Goal: Transaction & Acquisition: Obtain resource

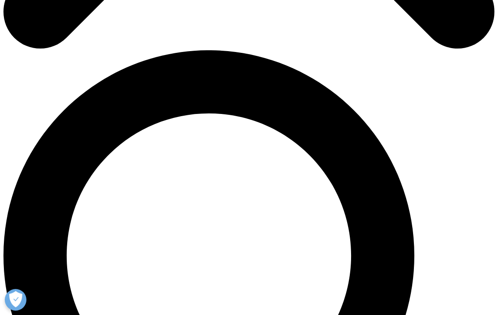
scroll to position [477, 0]
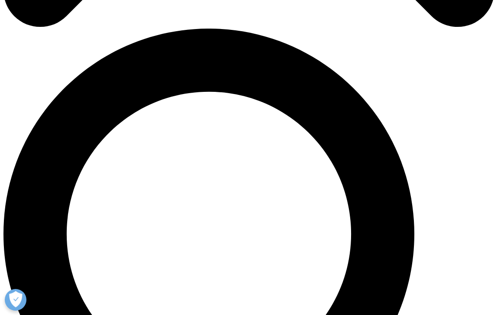
type input "H"
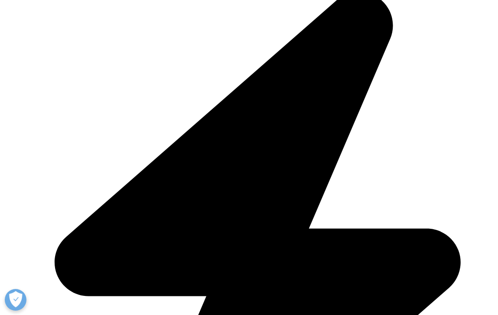
type input "Hung"
type input "Hsin-Hui"
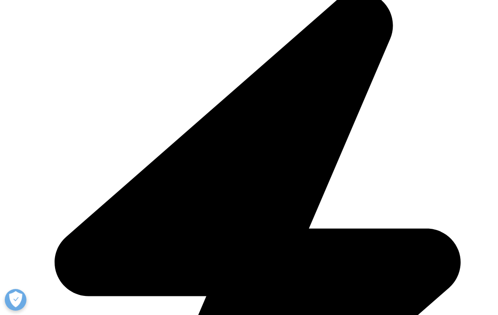
scroll to position [0, 5]
type input "hsinhui@biip-dcc.org"
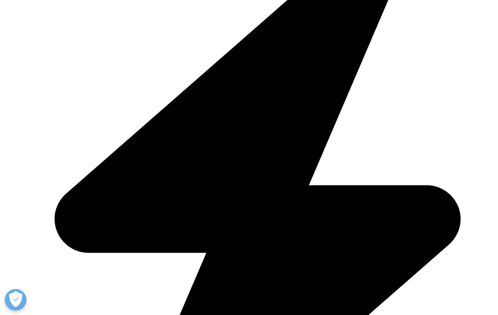
type input "Manager"
drag, startPoint x: 85, startPoint y: 264, endPoint x: 23, endPoint y: 263, distance: 61.6
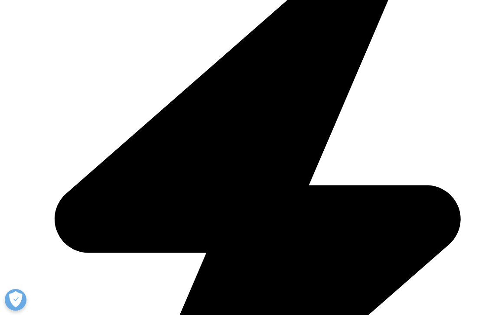
paste input "Center for Biotechnology"
type input "Development Center for Biotechnology"
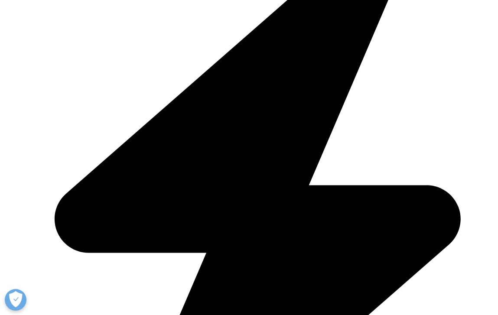
select select "Taiwan"
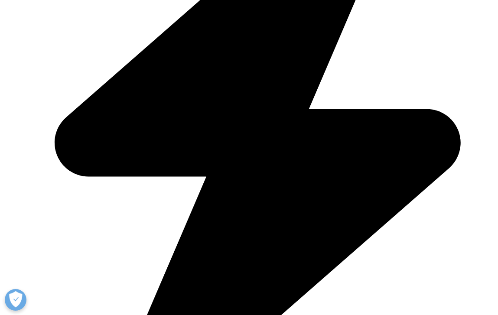
scroll to position [4, 4]
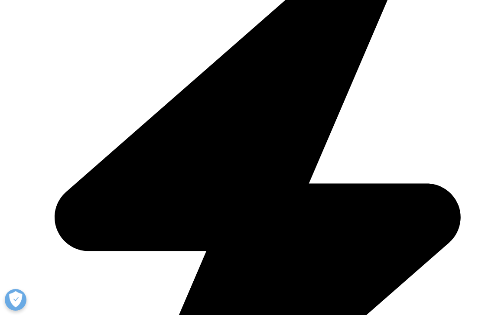
scroll to position [4, 4]
drag, startPoint x: 111, startPoint y: 36, endPoint x: 226, endPoint y: 106, distance: 134.6
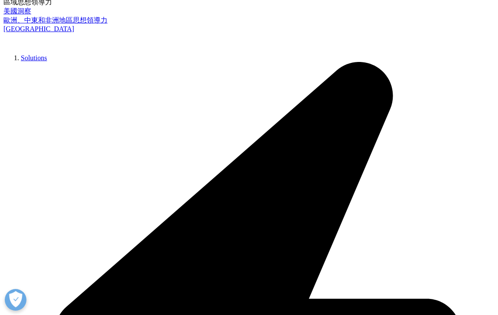
scroll to position [403, 0]
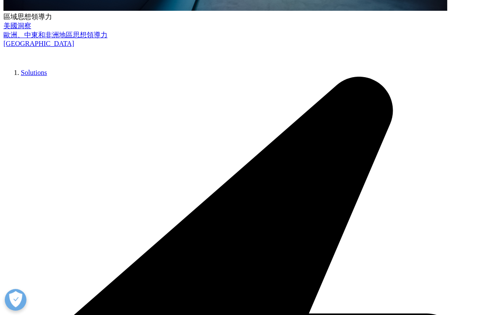
drag, startPoint x: 273, startPoint y: 134, endPoint x: 320, endPoint y: 182, distance: 67.5
drag, startPoint x: 400, startPoint y: 186, endPoint x: 401, endPoint y: 197, distance: 10.9
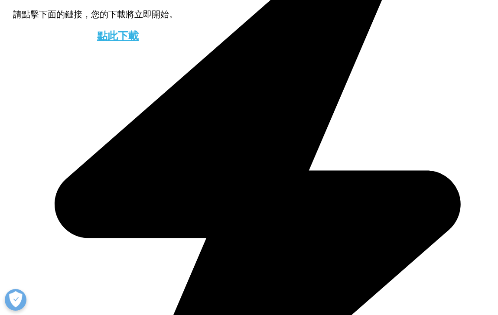
scroll to position [1140, 0]
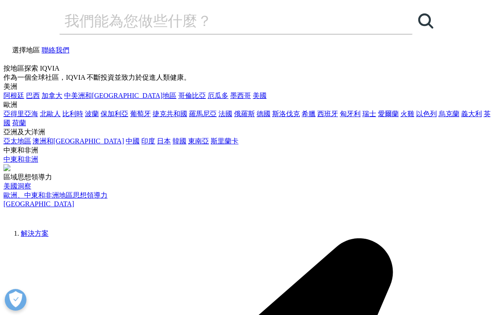
click at [10, 55] on icon at bounding box center [6, 58] width 7 height 7
click at [299, 46] on div "選擇地區 聯絡我們" at bounding box center [249, 55] width 492 height 19
click at [10, 56] on link at bounding box center [6, 59] width 7 height 7
click at [39, 208] on img at bounding box center [37, 214] width 69 height 13
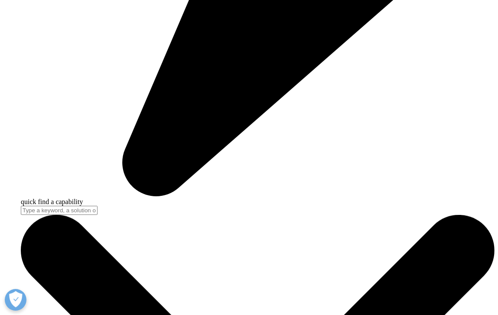
scroll to position [521, 0]
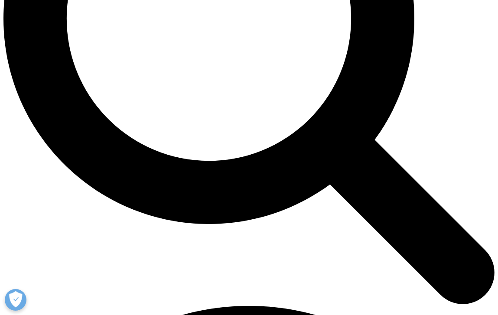
scroll to position [737, 0]
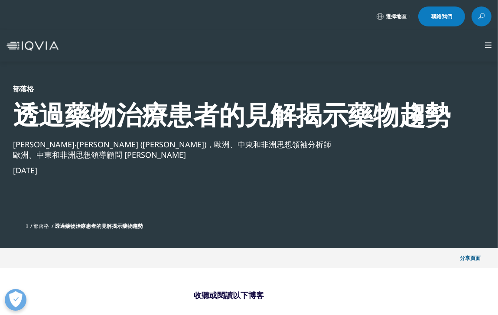
click at [0, 0] on font "閱讀更多" at bounding box center [0, 0] width 0 height 0
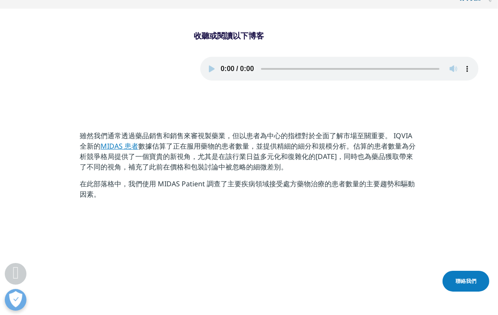
scroll to position [261, 0]
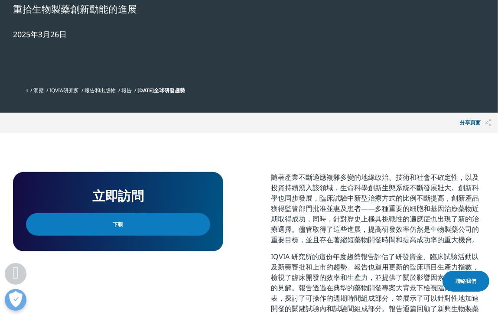
scroll to position [477, 0]
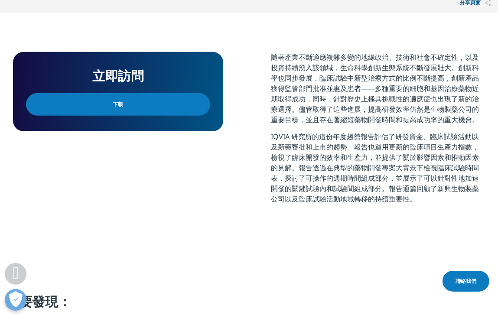
click at [120, 107] on link "下載" at bounding box center [118, 104] width 184 height 23
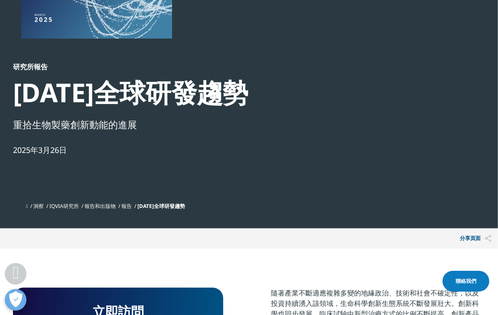
scroll to position [0, 0]
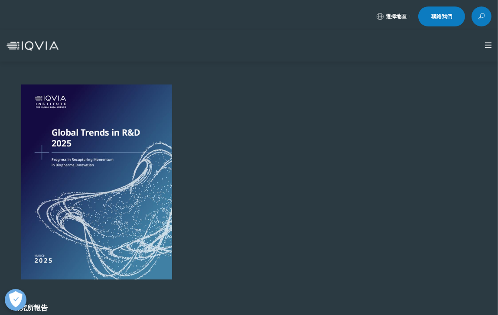
click at [0, 0] on font "查看最新報告" at bounding box center [0, 0] width 0 height 0
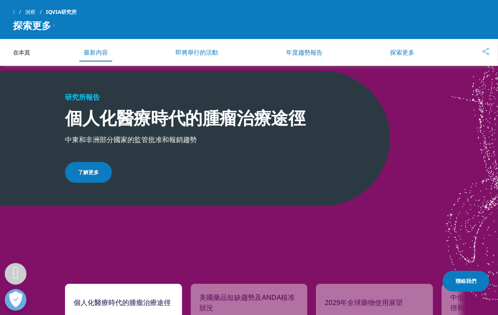
scroll to position [651, 0]
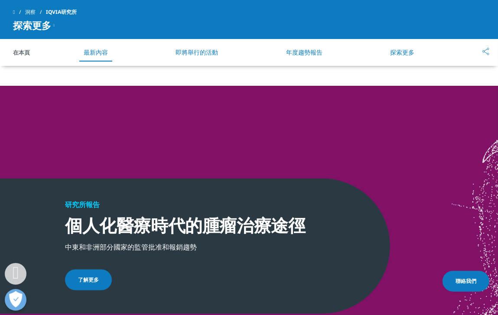
scroll to position [542, 0]
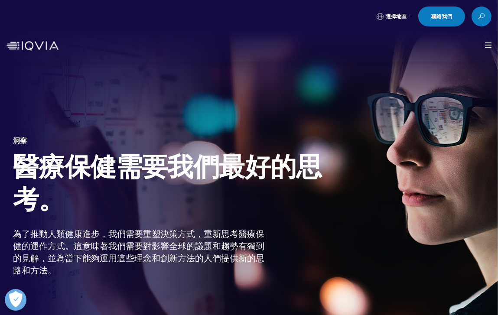
click at [0, 0] on font "查看最新報告" at bounding box center [0, 0] width 0 height 0
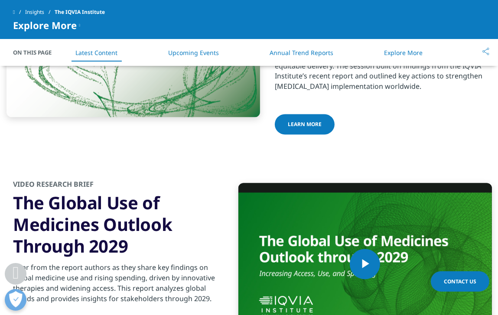
scroll to position [1518, 0]
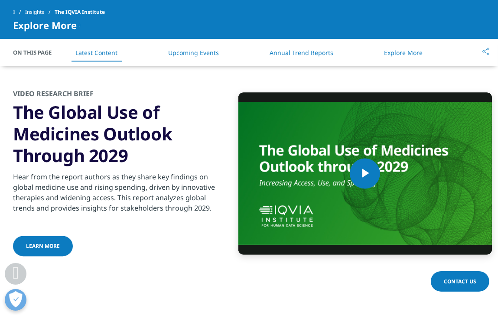
click at [42, 243] on span "learn more" at bounding box center [43, 246] width 34 height 7
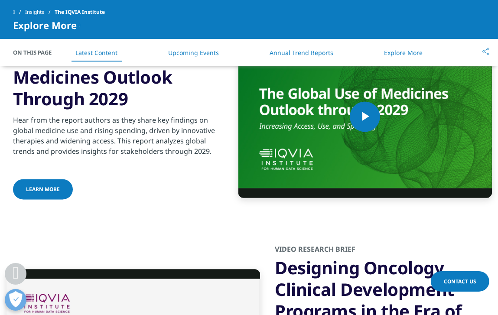
scroll to position [1648, 0]
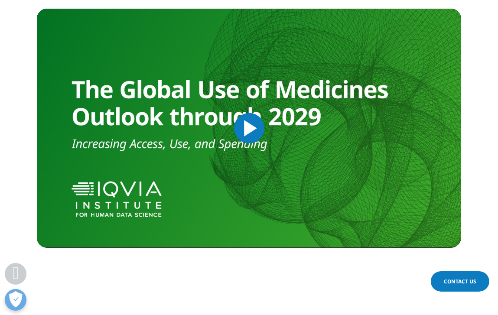
scroll to position [347, 0]
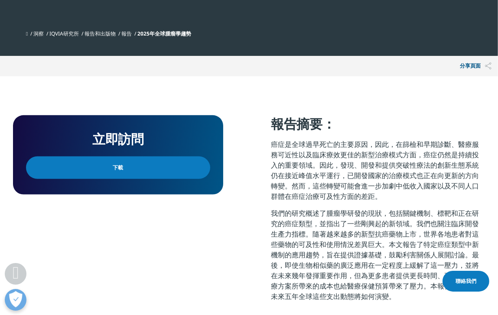
scroll to position [433, 0]
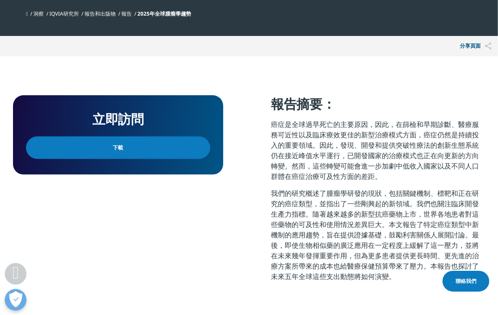
click at [154, 152] on link "下載" at bounding box center [118, 148] width 184 height 23
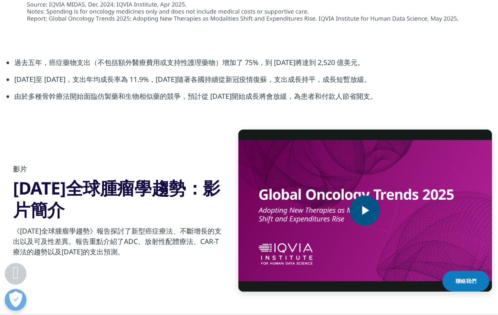
scroll to position [2689, 0]
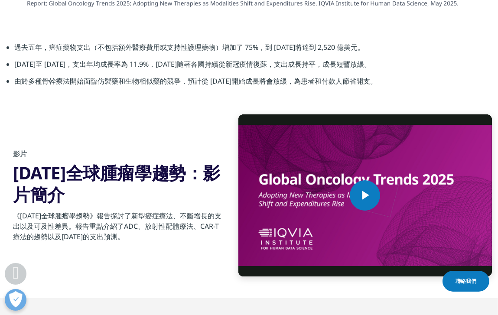
click at [385, 90] on li "由於多種骨幹療法開始面臨仿製藥和生物相似藥的競爭，預計從 2027 年開始成長將會放緩，為患者和付款人節省開支。" at bounding box center [253, 84] width 478 height 17
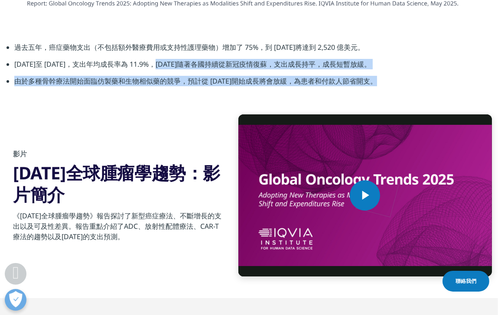
drag, startPoint x: 384, startPoint y: 84, endPoint x: 161, endPoint y: 73, distance: 222.8
click at [161, 73] on ul "過去五年，癌症藥物支出（不包括額外醫療費用或支持性護理藥物）增加了 75%，到 2024 年將達到 2,520 億美元。 2020 年至 2024 年，支出年…" at bounding box center [249, 67] width 485 height 51
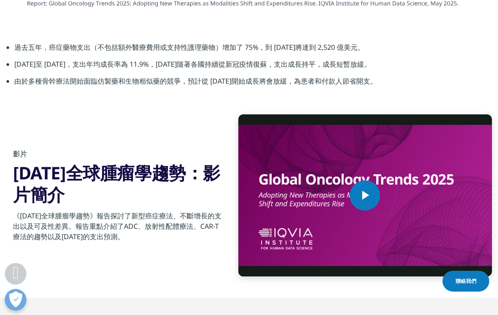
click at [151, 115] on div "Video Player is loading. Play Video Play Skip Backward Skip Forward Mute Curren…" at bounding box center [249, 207] width 498 height 184
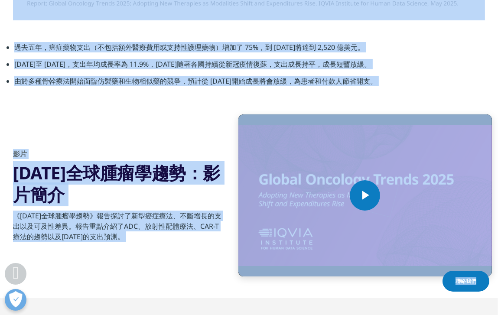
copy body "選擇地區 聯絡我們 按地區探索 IQVIA 作為一個全球社區，IQVIA 不斷投資並致力於促進人類健康。 美洲 阿根廷 巴西 加拿大 中美洲和加勒比海地區 哥…"
click at [126, 107] on section "過去五年，癌症藥物支出（不包括額外醫療費用或支持性護理藥物）增加了 75%，到 2024 年將達到 2,520 億美元。 2020 年至 2024 年，支出年…" at bounding box center [249, 67] width 498 height 94
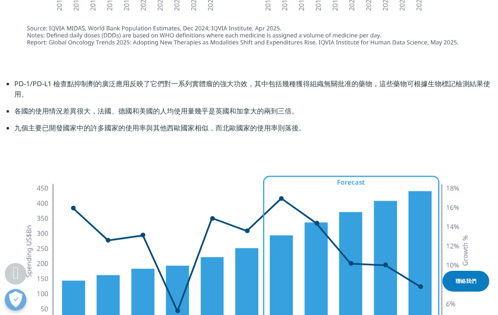
scroll to position [2213, 0]
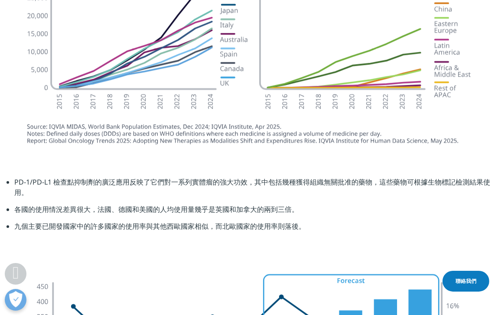
click at [180, 178] on font "PD-1/PD-L1 檢查點抑制劑的廣泛應用反映了它們對一系列實體瘤的強大功效，其中包括幾種獲得組織無關批准的藥物，這些藥物可根據生物標記檢測結果使用。" at bounding box center [252, 187] width 476 height 20
click at [344, 172] on section "PD-1/PD-L1 檢查點抑制劑的廣泛應用反映了它們對一系列實體瘤的強大功效，其中包括幾種獲得組織無關批准的藥物，這些藥物可根據生物標記檢測結果使用。 各國…" at bounding box center [249, 207] width 498 height 105
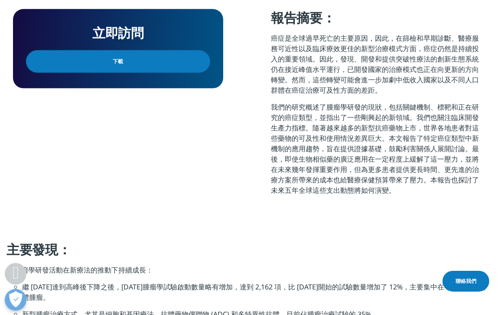
scroll to position [533, 0]
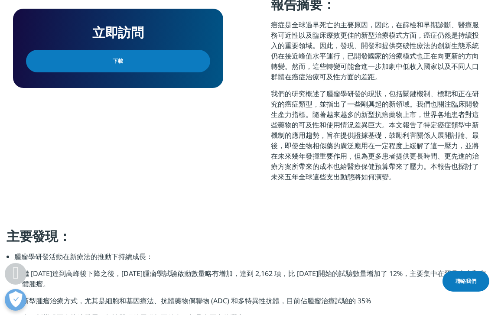
click at [373, 171] on font "我們的研究概述了腫瘤學研發的現狀，包括關鍵機制、標靶和正在研究的癌症類型，並指出了一些剛興起的新領域。我們也關注臨床開發生產力指標。隨著越來越多的新型抗癌藥物…" at bounding box center [375, 135] width 208 height 93
click at [222, 150] on div "立即訪問 下載" at bounding box center [118, 92] width 210 height 193
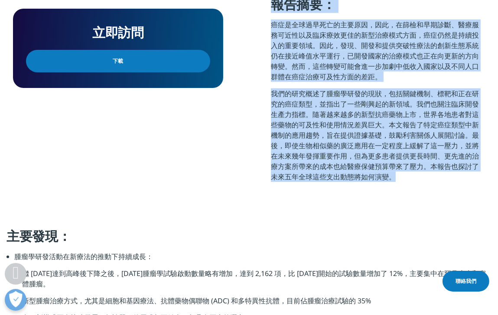
drag, startPoint x: 395, startPoint y: 177, endPoint x: 282, endPoint y: 26, distance: 188.5
click at [276, 14] on div "報告摘要： 癌症是全球過早死亡的主要原因，因此，在篩檢和早期診斷、醫療服務可近性以及臨床療效更佳的新型治療模式方面，癌症仍然是持續投入的重要領域。因此，發現、…" at bounding box center [378, 92] width 214 height 193
copy div "報告摘要： 癌症是全球過早死亡的主要原因，因此，在篩檢和早期診斷、醫療服務可近性以及臨床療效更佳的新型治療模式方面，癌症仍然是持續投入的重要領域。因此，發現、…"
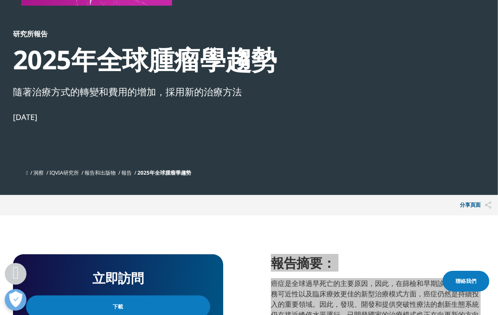
scroll to position [273, 0]
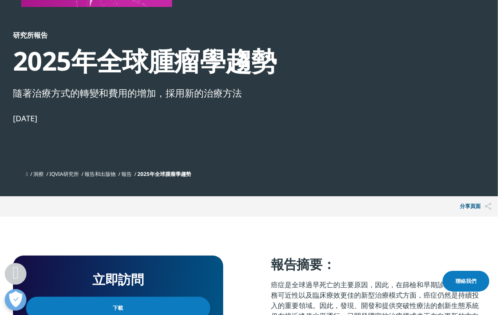
click at [107, 76] on font "2025年全球腫瘤學趨勢" at bounding box center [145, 61] width 264 height 36
drag, startPoint x: 13, startPoint y: 33, endPoint x: 78, endPoint y: 121, distance: 109.5
click at [78, 121] on div "研究所報告 2025年全球腫瘤學趨勢 隨著治療方式的轉變和費用的增加，採用新的治療方法 2025年5月22日" at bounding box center [145, 99] width 264 height 136
copy div "研究所報告 2025年全球腫瘤學趨勢 隨著治療方式的轉變和費用的增加，採用新的治療方法 2025年5月22日"
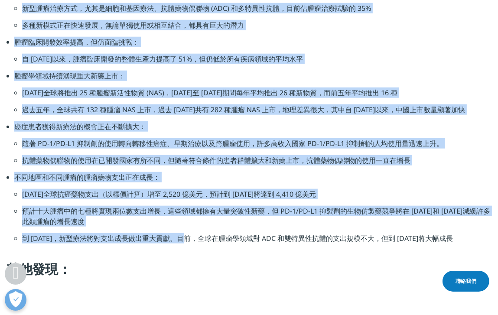
scroll to position [837, 0]
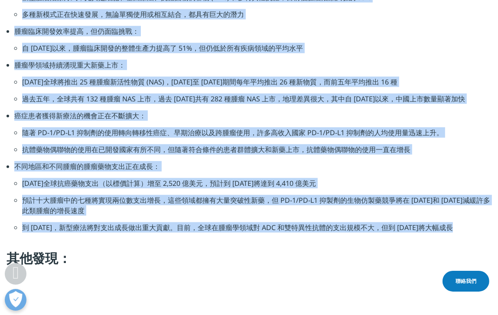
drag, startPoint x: 7, startPoint y: 61, endPoint x: 469, endPoint y: 230, distance: 491.2
click at [469, 230] on div "主要發現： 腫瘤學研發活動在新療法的推動下持續成長： 繼 2021 年達到高峰後下降之後，2024 年腫瘤學試驗啟動數量略有增加，達到 2,162 項，比 2…" at bounding box center [249, 99] width 498 height 350
copy div "主要發現： 腫瘤學研發活動在新療法的推動下持續成長： 繼 2021 年達到高峰後下降之後，2024 年腫瘤學試驗啟動數量略有增加，達到 2,162 項，比 2…"
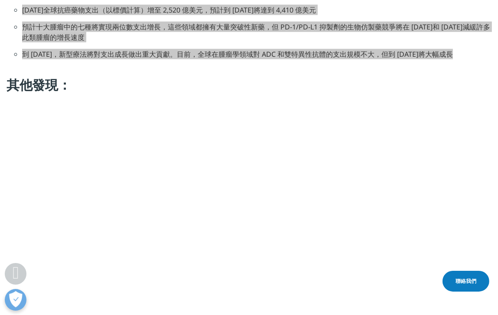
scroll to position [1097, 0]
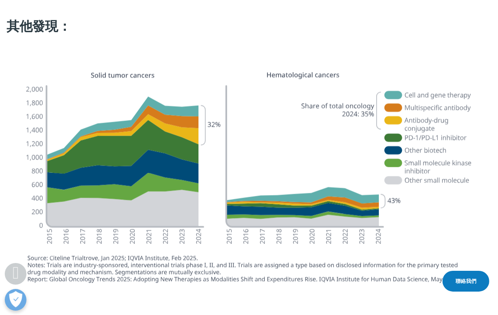
scroll to position [1010, 0]
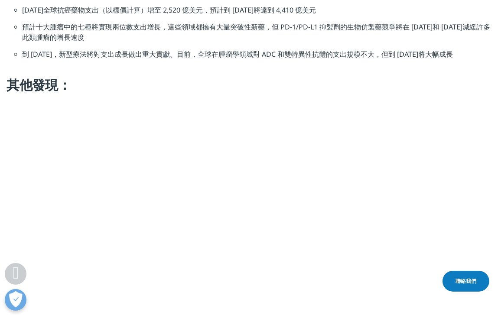
click at [68, 84] on font "其他發現：" at bounding box center [39, 85] width 65 height 18
drag, startPoint x: 10, startPoint y: 84, endPoint x: 79, endPoint y: 86, distance: 69.9
click at [79, 86] on h4 "其他發現：" at bounding box center [249, 88] width 485 height 24
copy font "其他發現："
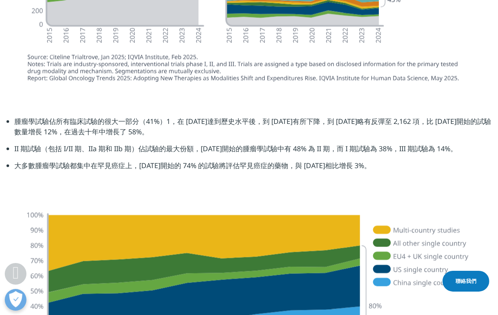
scroll to position [1227, 0]
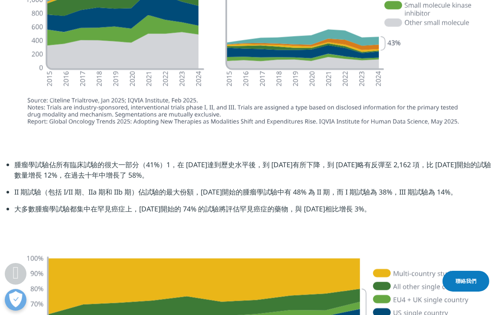
click at [171, 169] on font "腫瘤學試驗佔所有臨床試驗的很大一部分（41%）1，在 2021 年達到歷史水平後，到 2023 年有所下降，到 2024 年略有反彈至 2,162 項，比 2…" at bounding box center [252, 170] width 477 height 20
click at [207, 20] on img at bounding box center [249, 20] width 472 height 231
click at [236, 46] on img at bounding box center [249, 20] width 472 height 231
click at [240, 63] on img at bounding box center [249, 20] width 472 height 231
drag, startPoint x: 130, startPoint y: 186, endPoint x: 87, endPoint y: 180, distance: 43.4
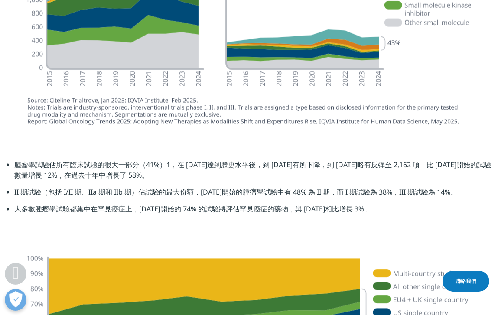
click at [130, 186] on li "腫瘤學試驗佔所有臨床試驗的很大一部分（41%）1，在 2021 年達到歷史水平後，到 2023 年有所下降，到 2024 年略有反彈至 2,162 項，比 2…" at bounding box center [253, 173] width 478 height 27
click at [69, 176] on font "腫瘤學試驗佔所有臨床試驗的很大一部分（41%）1，在 2021 年達到歷史水平後，到 2023 年有所下降，到 2024 年略有反彈至 2,162 項，比 2…" at bounding box center [252, 170] width 477 height 20
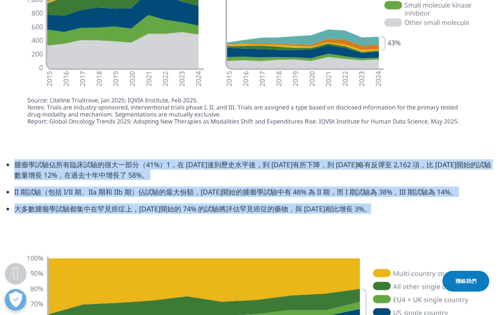
drag, startPoint x: 378, startPoint y: 207, endPoint x: 10, endPoint y: 164, distance: 371.2
click at [10, 164] on ul "腫瘤學試驗佔所有臨床試驗的很大一部分（41%）1，在 2021 年達到歷史水平後，到 2023 年有所下降，到 2024 年略有反彈至 2,162 項，比 2…" at bounding box center [249, 190] width 485 height 61
copy ul "腫瘤學試驗佔所有臨床試驗的很大一部分（41%）1，在 2021 年達到歷史水平後，到 2023 年有所下降，到 2024 年略有反彈至 2,162 項，比 2…"
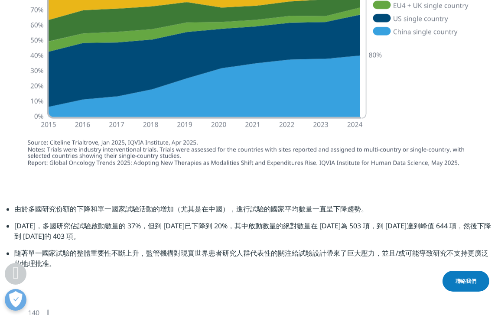
scroll to position [1531, 0]
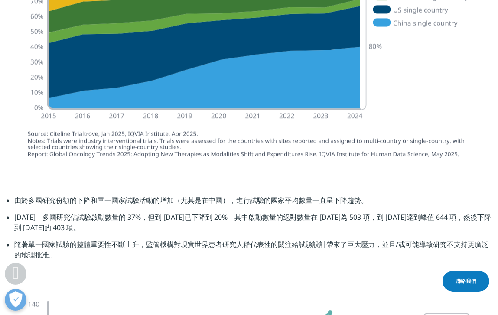
click at [131, 200] on font "由於多國研究份額的下降和單一國家試驗活動的增加（尤其是在中國），進行試驗的國家平均數量一直呈下降趨勢。" at bounding box center [191, 201] width 354 height 10
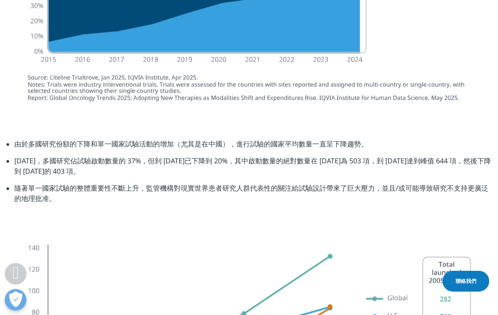
scroll to position [1661, 0]
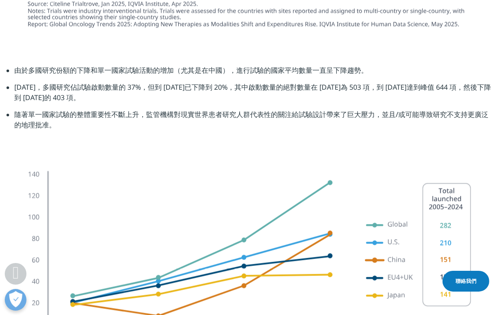
click at [56, 128] on li "隨著單一國家試驗的整體重要性不斷上升，監管機構對現實世界患者研究人群代表性的關注給試驗設計帶來了巨大壓力，並且/或可能導致研究不支持更廣泛的地理批准。" at bounding box center [253, 122] width 478 height 27
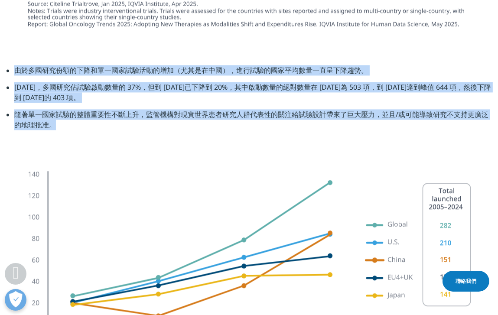
drag, startPoint x: 60, startPoint y: 126, endPoint x: 9, endPoint y: 70, distance: 76.1
click at [9, 70] on ul "由於多國研究份額的下降和單一國家試驗活動的增加（尤其是在中國），進行試驗的國家平均數量一直呈下降趨勢。 2015 年，多國研究佔試驗啟動數量的 37%，但到 …" at bounding box center [249, 101] width 485 height 72
copy ul "由於多國研究份額的下降和單一國家試驗活動的增加（尤其是在中國），進行試驗的國家平均數量一直呈下降趨勢。 2015 年，多國研究佔試驗啟動數量的 37%，但到 …"
click at [115, 132] on li "隨著單一國家試驗的整體重要性不斷上升，監管機構對現實世界患者研究人群代表性的關注給試驗設計帶來了巨大壓力，並且/或可能導致研究不支持更廣泛的地理批准。" at bounding box center [253, 122] width 478 height 27
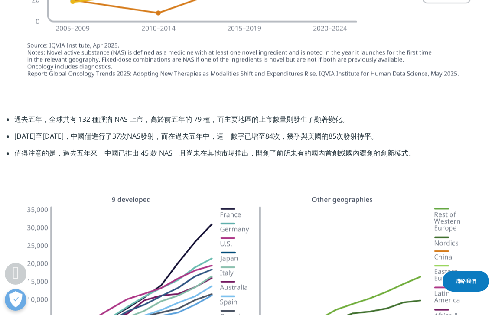
scroll to position [1965, 0]
click at [46, 124] on font "過去五年，全球共有 132 種腫瘤 NAS 上市，高於前五年的 79 種，而主要地區的上市數量則發生了顯著變化。" at bounding box center [181, 119] width 335 height 10
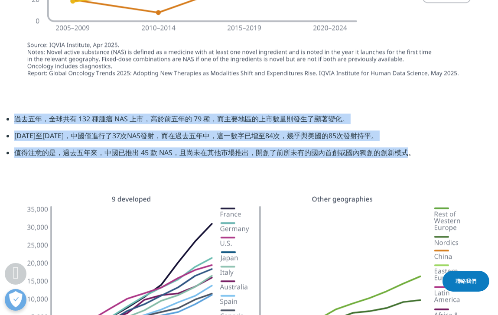
drag, startPoint x: 412, startPoint y: 155, endPoint x: 8, endPoint y: 116, distance: 406.2
click at [8, 116] on ul "過去五年，全球共有 132 種腫瘤 NAS 上市，高於前五年的 79 種，而主要地區的上市數量則發生了顯著變化。 2015年至2019年，中國僅進行了37次N…" at bounding box center [249, 139] width 485 height 51
copy ul "過去五年，全球共有 132 種腫瘤 NAS 上市，高於前五年的 79 種，而主要地區的上市數量則發生了顯著變化。 2015年至2019年，中國僅進行了37次N…"
click at [132, 177] on section "過去五年，全球共有 132 種腫瘤 NAS 上市，高於前五年的 79 種，而主要地區的上市數量則發生了顯著變化。 2015年至2019年，中國僅進行了37次N…" at bounding box center [249, 139] width 498 height 94
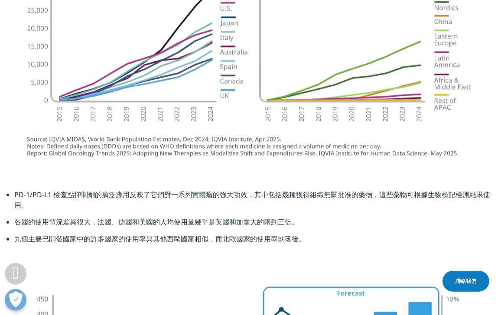
scroll to position [2269, 0]
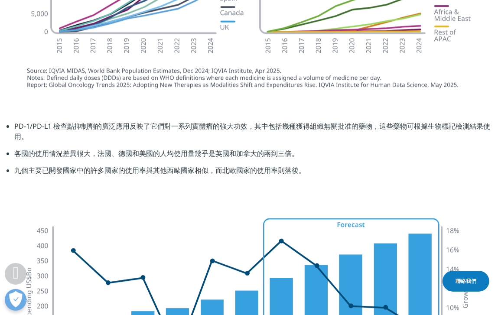
click at [298, 175] on font "九個主要已開發國家中的許多國家的使用率與其他西歐國家相似，而北歐國家的使用率則落後。" at bounding box center [160, 171] width 292 height 10
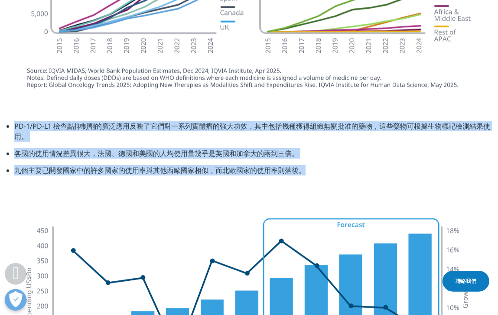
drag, startPoint x: 311, startPoint y: 173, endPoint x: 3, endPoint y: 119, distance: 312.3
click at [3, 119] on section "PD-1/PD-L1 檢查點抑制劑的廣泛應用反映了它們對一系列實體瘤的強大功效，其中包括幾種獲得組織無關批准的藥物，這些藥物可根據生物標記檢測結果使用。 各國…" at bounding box center [249, 151] width 498 height 105
copy ul "PD-1/PD-L1 檢查點抑制劑的廣泛應用反映了它們對一系列實體瘤的強大功效，其中包括幾種獲得組織無關批准的藥物，這些藥物可根據生物標記檢測結果使用。 各國…"
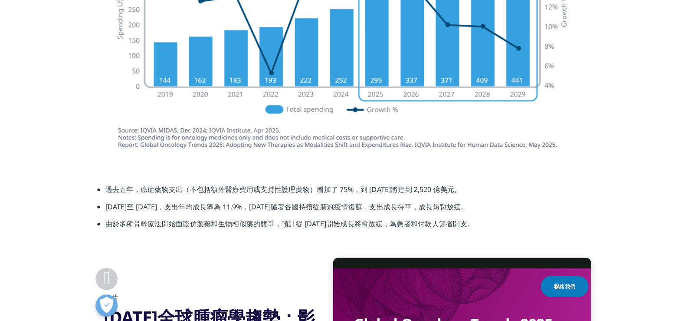
scroll to position [2659, 0]
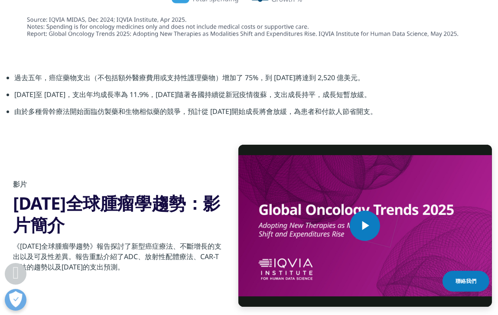
click at [96, 101] on li "2020 年至 2024 年，支出年均成長率為 11.9%，2022 年隨著各國持續從新冠疫情復蘇，支出成長持平，成長短暫放緩。" at bounding box center [253, 97] width 478 height 17
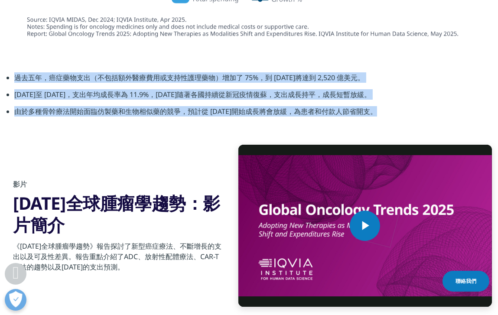
drag, startPoint x: 379, startPoint y: 113, endPoint x: 3, endPoint y: 77, distance: 377.8
click at [3, 77] on div "過去五年，癌症藥物支出（不包括額外醫療費用或支持性護理藥物）增加了 75%，到 2024 年將達到 2,520 億美元。 2020 年至 2024 年，支出年…" at bounding box center [249, 97] width 498 height 51
copy ul "過去五年，癌症藥物支出（不包括額外醫療費用或支持性護理藥物）增加了 75%，到 2024 年將達到 2,520 億美元。 2020 年至 2024 年，支出年…"
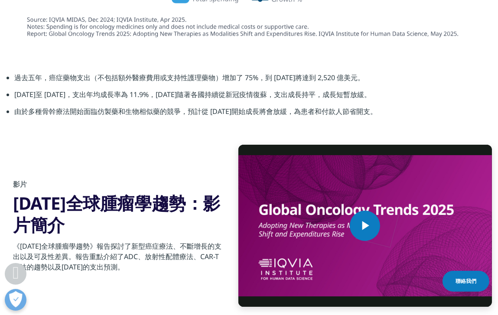
click at [204, 157] on div "Video Player is loading. Play Video Play Skip Backward Skip Forward Mute Curren…" at bounding box center [249, 237] width 498 height 184
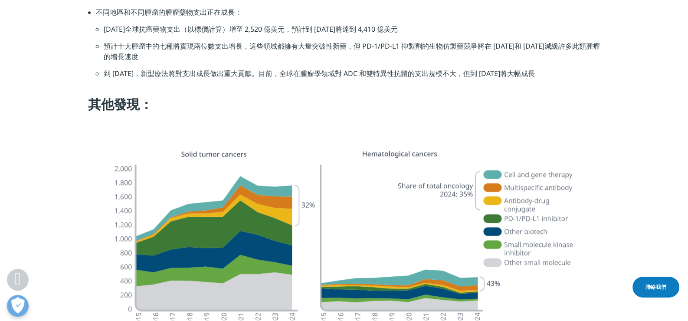
scroll to position [880, 0]
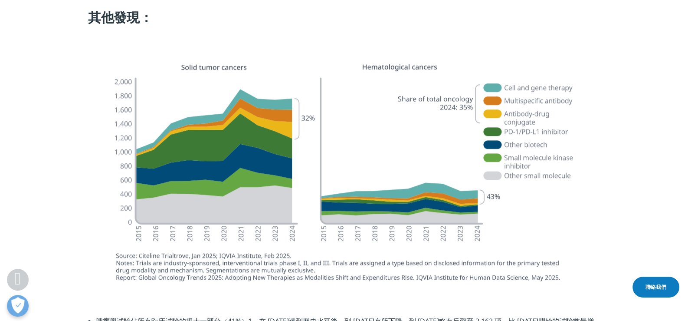
click at [75, 189] on section at bounding box center [344, 173] width 688 height 239
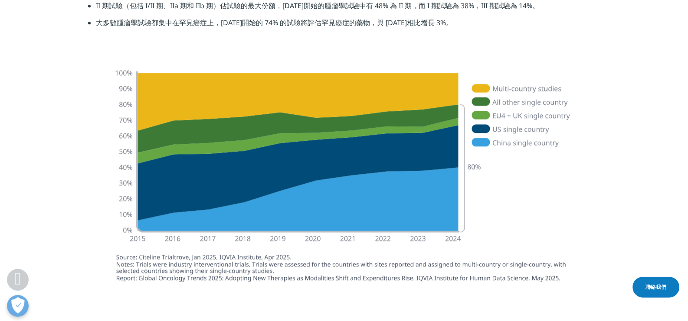
scroll to position [1227, 0]
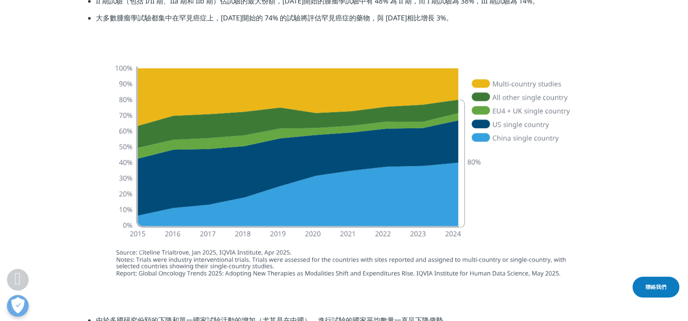
click at [26, 195] on section at bounding box center [344, 172] width 688 height 242
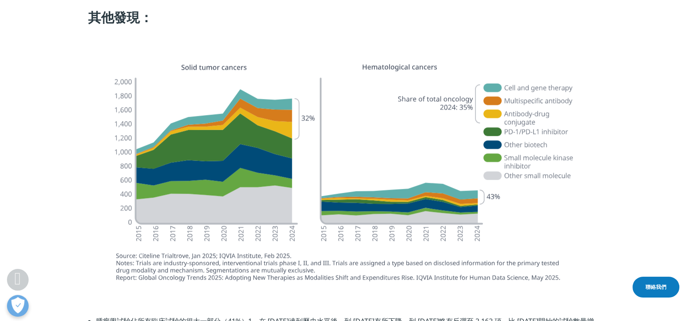
scroll to position [1097, 0]
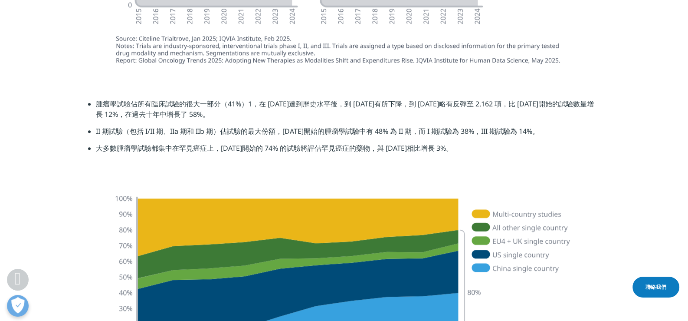
click at [49, 240] on section at bounding box center [344, 302] width 688 height 242
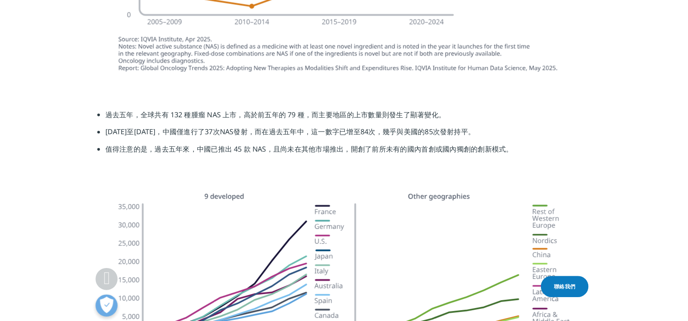
scroll to position [2095, 0]
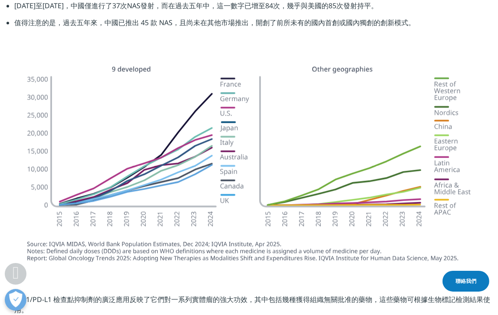
click at [223, 50] on section "過去五年，全球共有 132 種腫瘤 NAS 上市，高於前五年的 79 種，而主要地區的上市數量則發生了顯著變化。 2015年至2019年，中國僅進行了37次N…" at bounding box center [249, 9] width 498 height 94
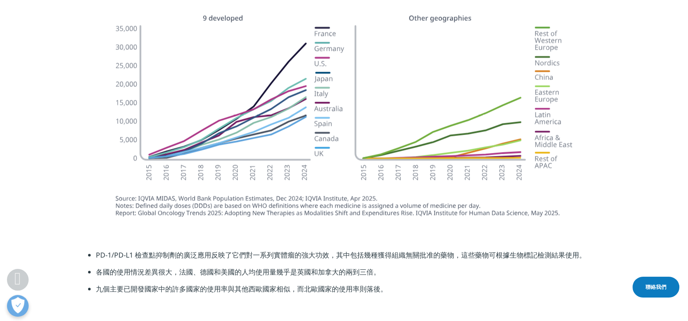
scroll to position [1965, 0]
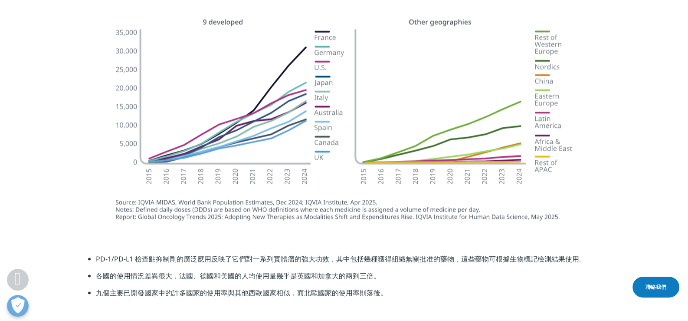
click at [27, 243] on section "PD-1/PD-L1 檢查點抑制劑的廣泛應用反映了它們對一系列實體瘤的強大功效，其中包括幾種獲得組織無關批准的藥物，這些藥物可根據生物標記檢測結果使用。 各國…" at bounding box center [344, 278] width 688 height 94
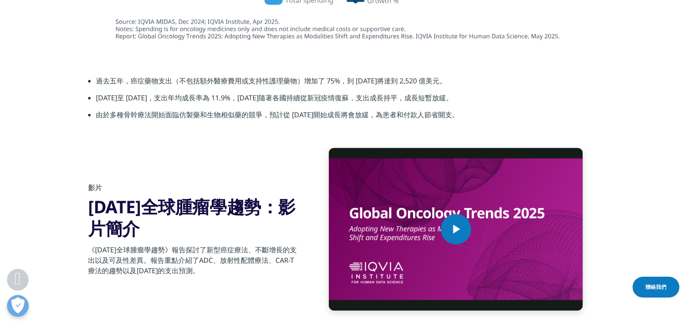
scroll to position [2485, 0]
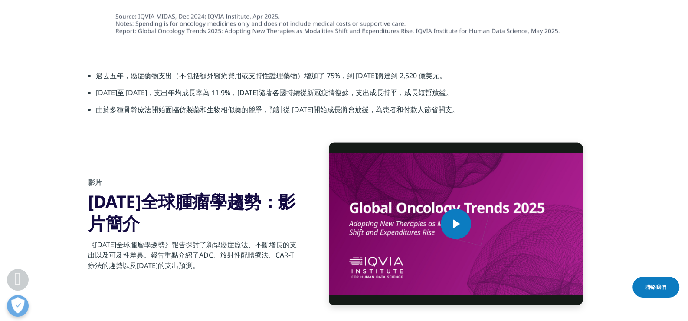
drag, startPoint x: 89, startPoint y: 212, endPoint x: 272, endPoint y: 211, distance: 183.1
click at [272, 211] on font "2025 年全球腫瘤學趨勢：影片簡介" at bounding box center [191, 212] width 207 height 46
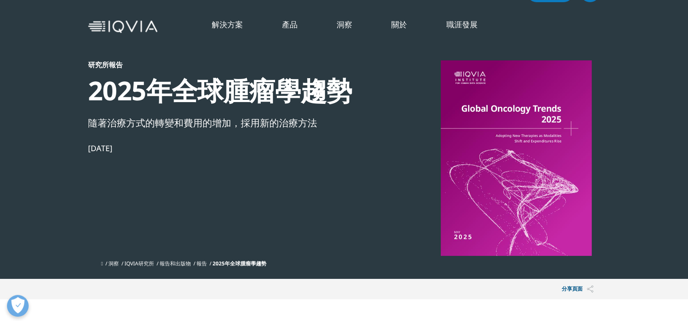
scroll to position [0, 0]
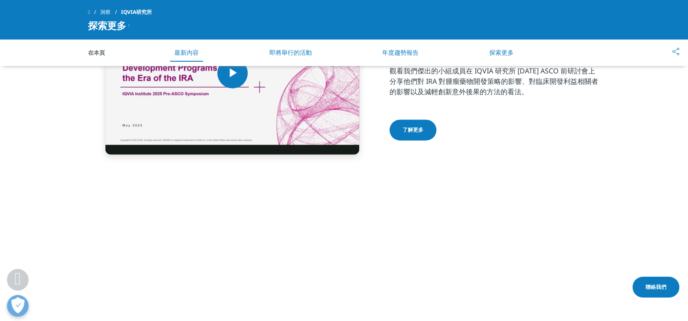
scroll to position [1538, 0]
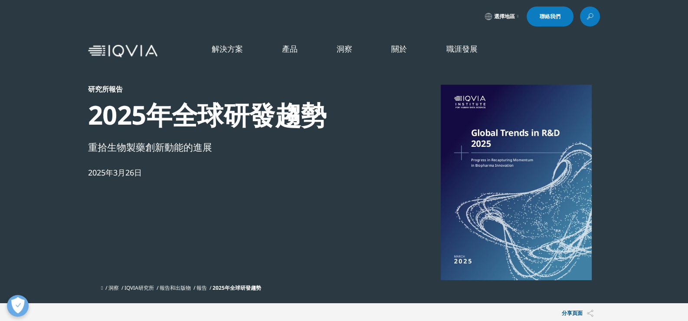
scroll to position [159, 512]
click at [217, 210] on div "研究所報告 2025年全球研發趨勢 重拾生物製藥創新動能的進展 2025年3月26日" at bounding box center [237, 182] width 298 height 195
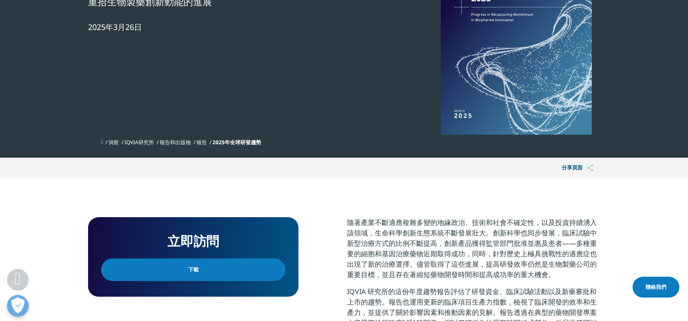
scroll to position [130, 0]
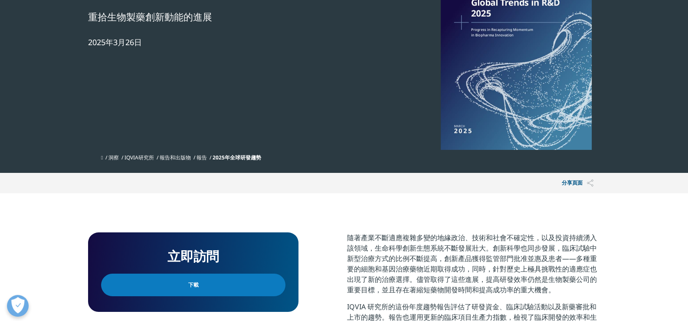
click at [39, 188] on section "分享頁面 複製連結 電子郵件 Facebook 嘰嘰喳喳 領英 微信 興" at bounding box center [344, 183] width 688 height 20
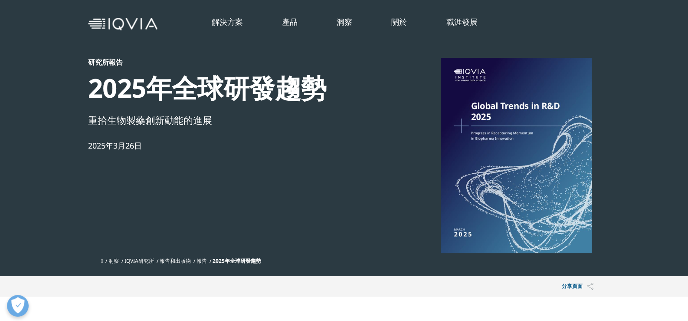
scroll to position [0, 0]
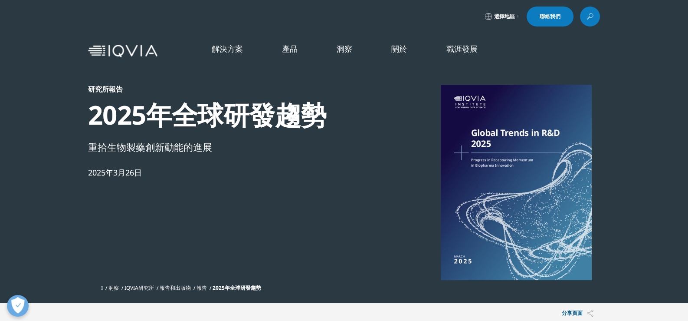
click at [0, 0] on font "了解更多" at bounding box center [0, 0] width 0 height 0
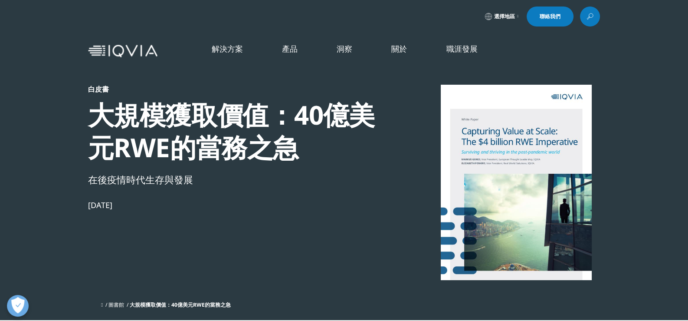
scroll to position [156, 512]
click at [344, 50] on font "洞察" at bounding box center [345, 48] width 16 height 10
click at [344, 49] on font "洞察" at bounding box center [345, 48] width 16 height 10
drag, startPoint x: 255, startPoint y: 234, endPoint x: 267, endPoint y: 233, distance: 12.2
click at [255, 234] on div "白皮書 大規模獲取價值：40億美元RWE的當務之急 在後疫情時代生存與發展 2021年10月14日" at bounding box center [237, 191] width 298 height 212
